Goal: Task Accomplishment & Management: Use online tool/utility

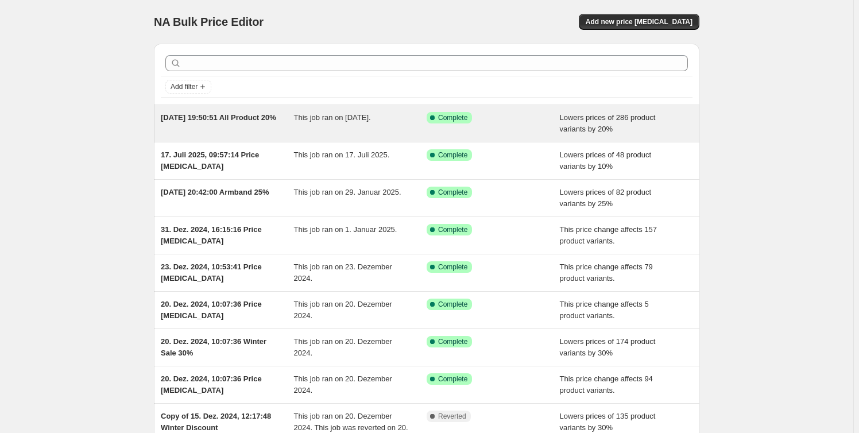
click at [286, 130] on div "[DATE] 19:50:51 All Product 20%" at bounding box center [227, 123] width 133 height 23
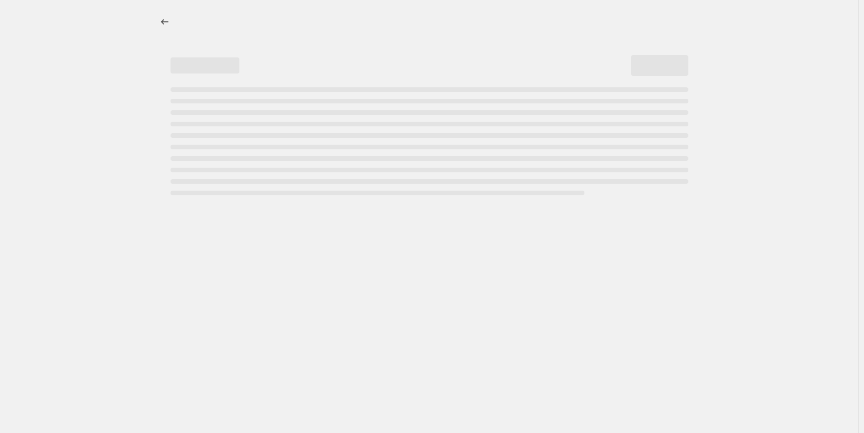
select select "percentage"
